Goal: Transaction & Acquisition: Subscribe to service/newsletter

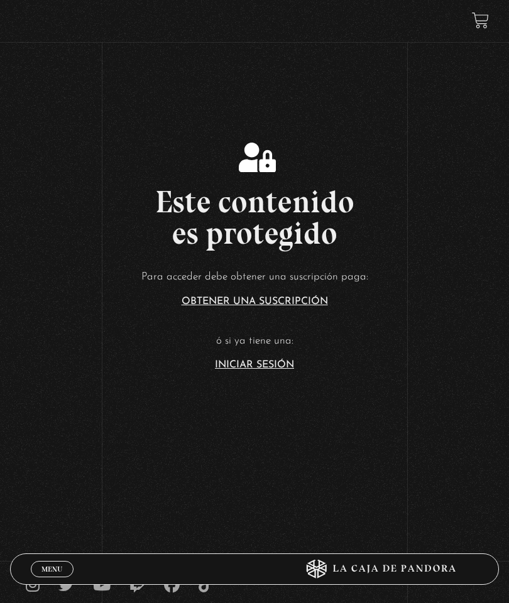
click at [285, 307] on link "Obtener una suscripción" at bounding box center [255, 302] width 146 height 10
click at [268, 370] on link "Iniciar Sesión" at bounding box center [254, 365] width 79 height 10
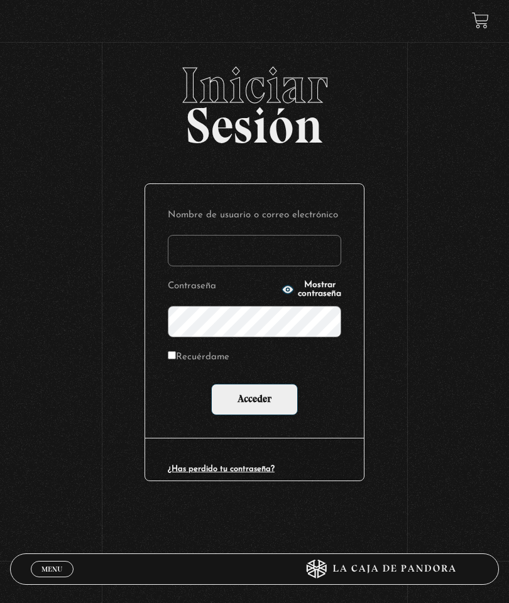
type input "vivimhdz@gmail.com"
click at [258, 413] on input "Acceder" at bounding box center [254, 399] width 87 height 31
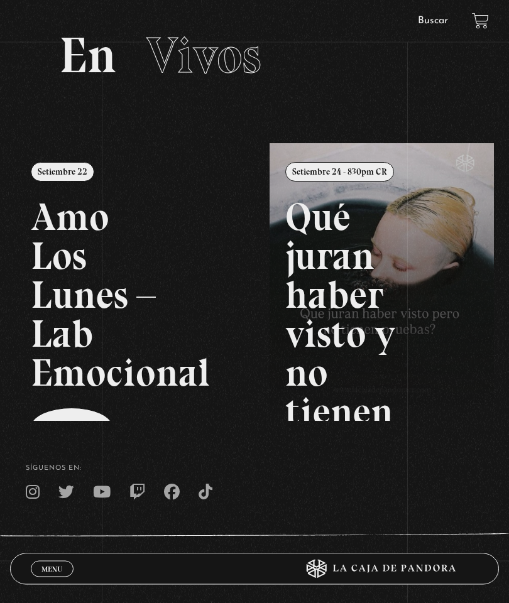
scroll to position [62, 0]
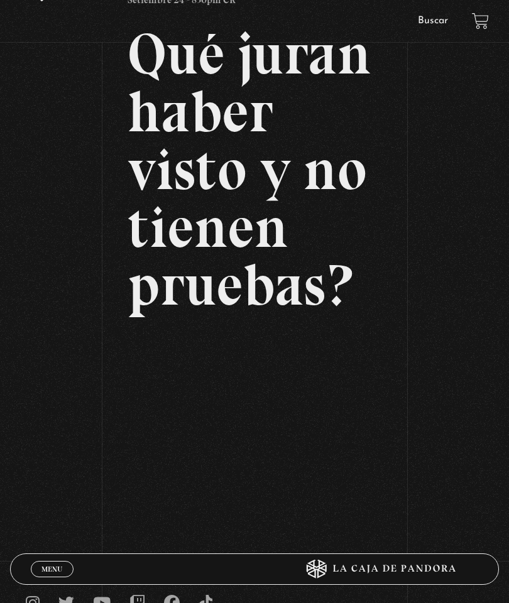
scroll to position [219, 0]
